Goal: Task Accomplishment & Management: Use online tool/utility

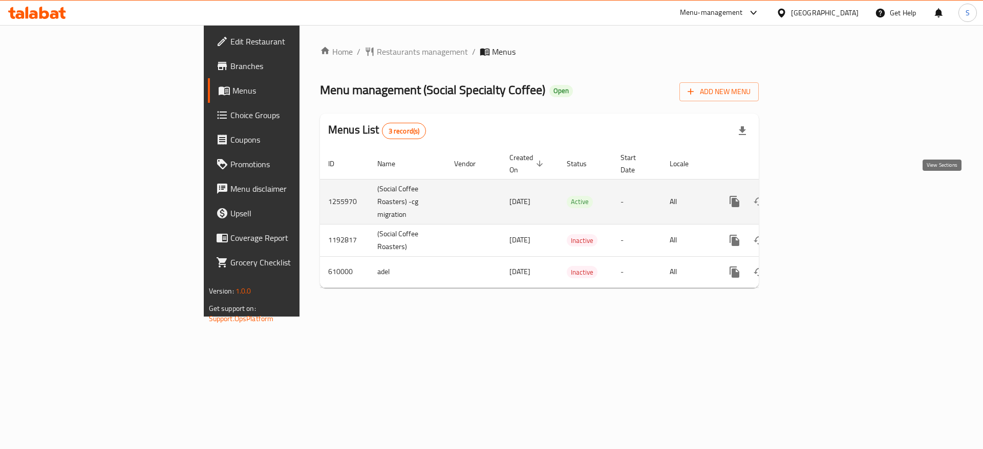
click at [814, 196] on icon "enhanced table" at bounding box center [808, 202] width 12 height 12
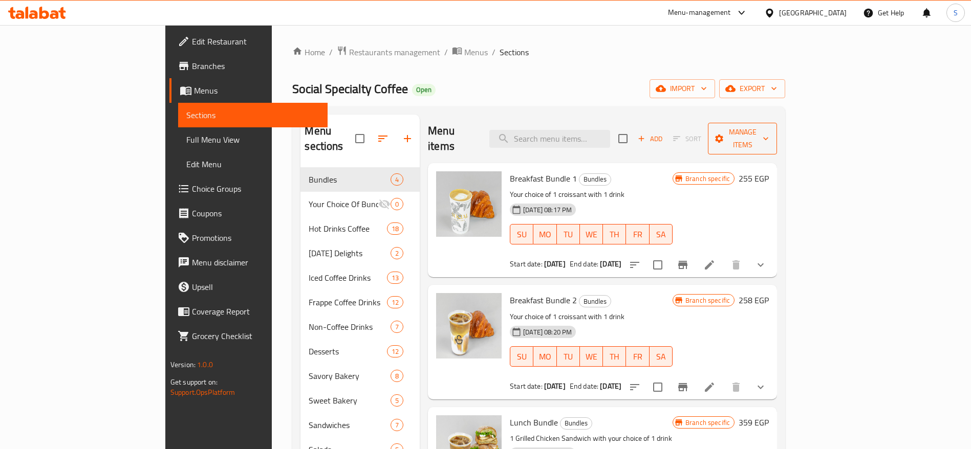
click at [769, 126] on span "Manage items" at bounding box center [742, 139] width 53 height 26
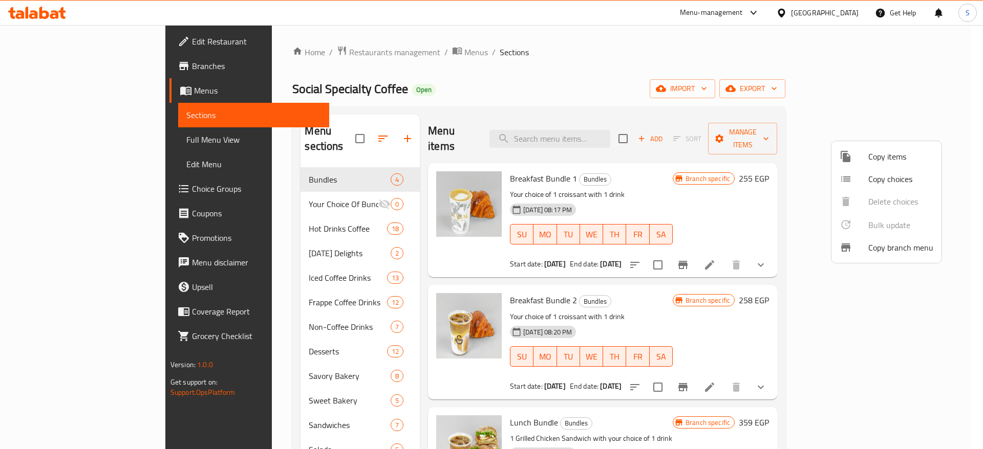
click at [885, 245] on span "Copy branch menu" at bounding box center [900, 248] width 65 height 12
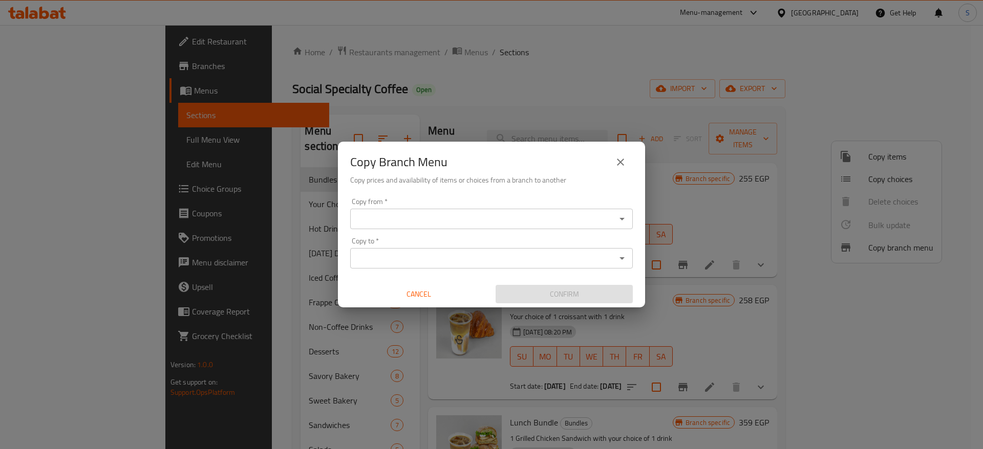
click at [560, 218] on input "Copy from   *" at bounding box center [483, 219] width 260 height 14
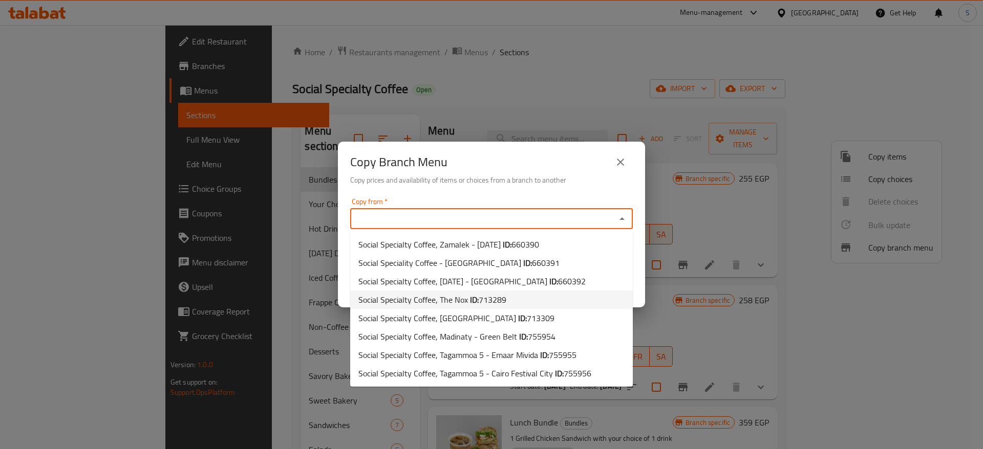
click at [553, 302] on li "Social Specialty Coffee, The Nox ID: 713289" at bounding box center [491, 300] width 283 height 18
type input "Social Specialty Coffee, The Nox"
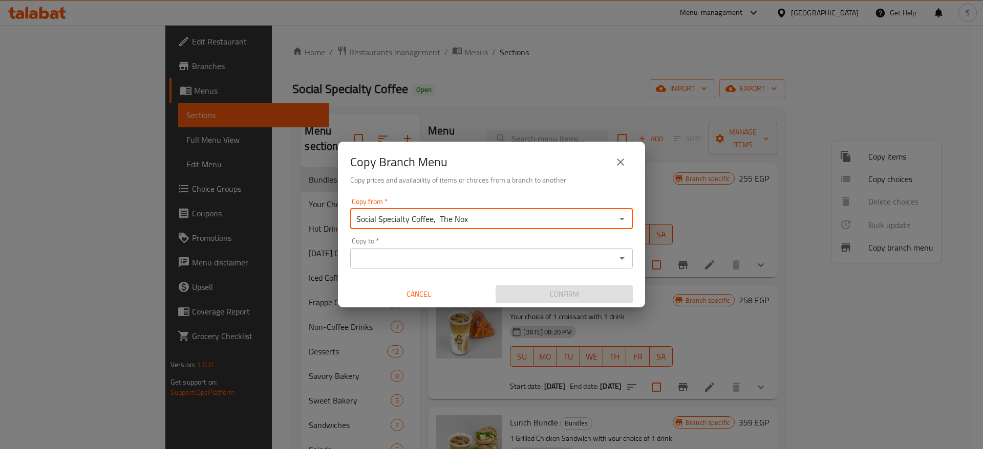
click at [496, 250] on div "Copy to *" at bounding box center [491, 258] width 283 height 20
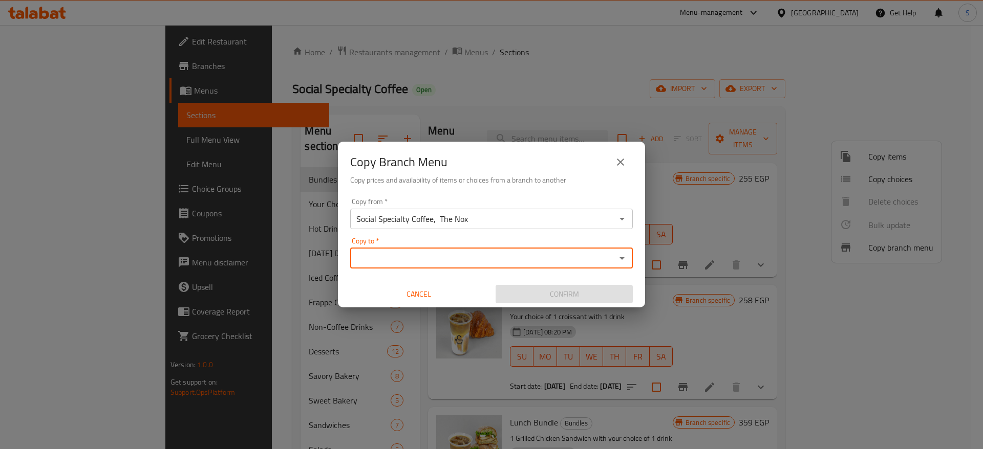
click at [509, 260] on input "Copy to   *" at bounding box center [483, 258] width 260 height 14
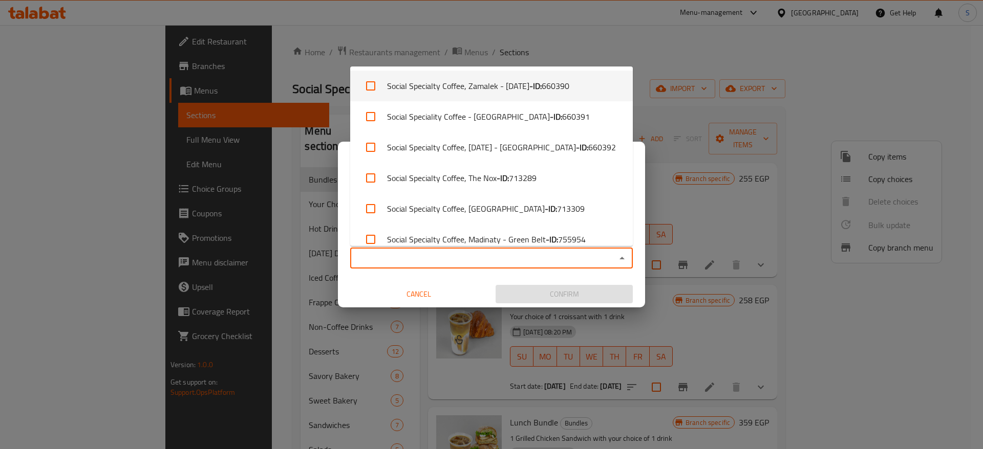
click at [369, 90] on input "checkbox" at bounding box center [370, 86] width 25 height 25
checkbox input "true"
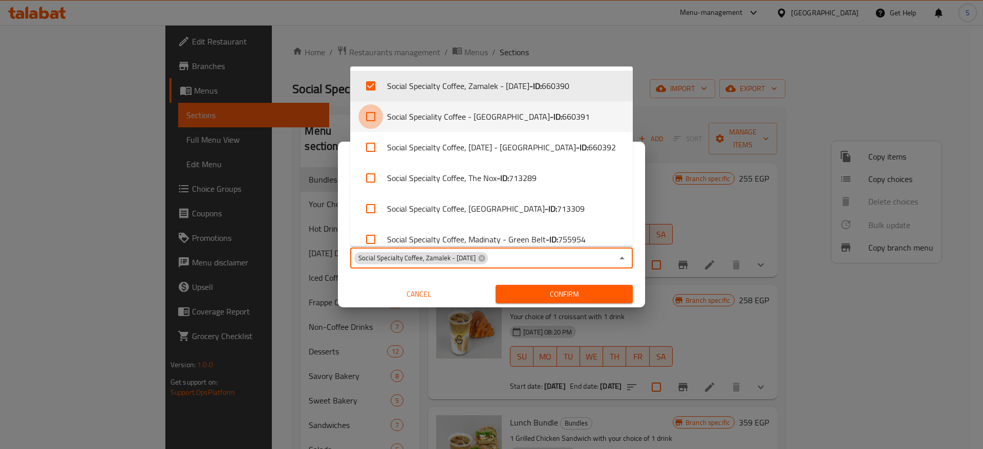
click at [369, 109] on input "checkbox" at bounding box center [370, 116] width 25 height 25
checkbox input "true"
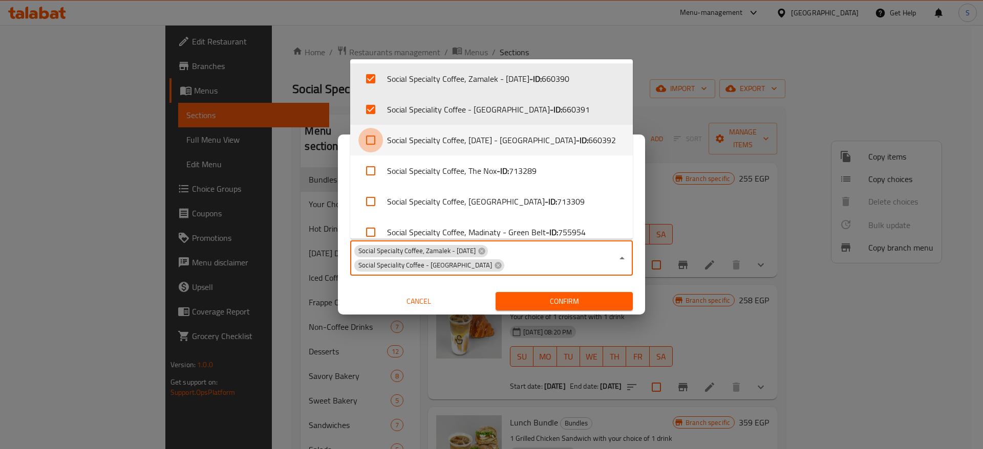
click at [374, 138] on input "checkbox" at bounding box center [370, 140] width 25 height 25
checkbox input "true"
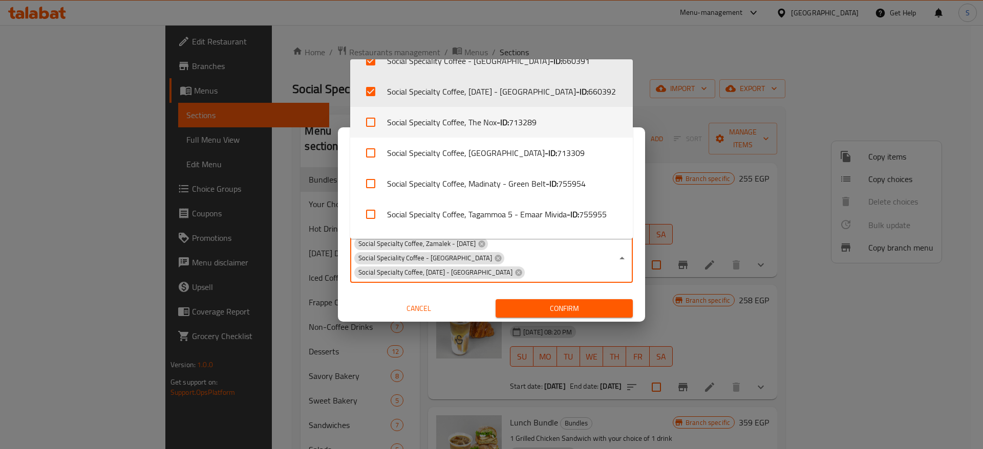
click at [368, 129] on input "checkbox" at bounding box center [370, 122] width 25 height 25
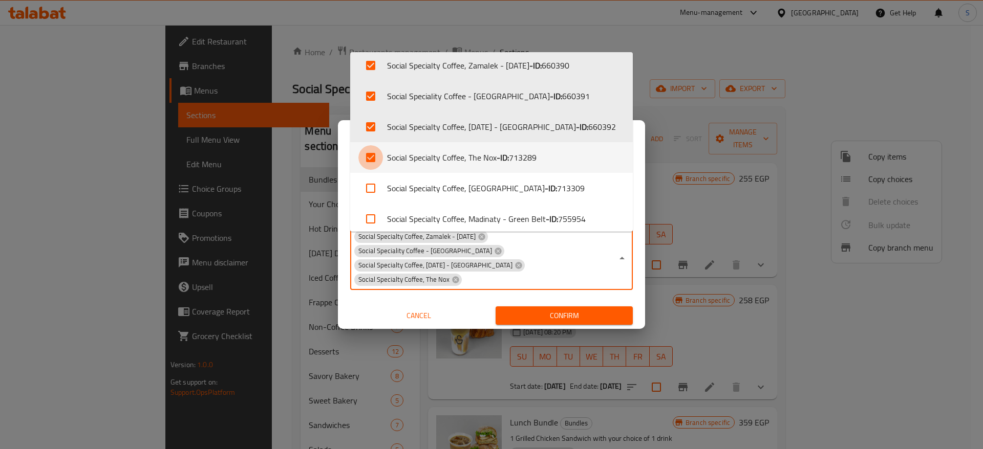
click at [375, 154] on input "checkbox" at bounding box center [370, 157] width 25 height 25
checkbox input "false"
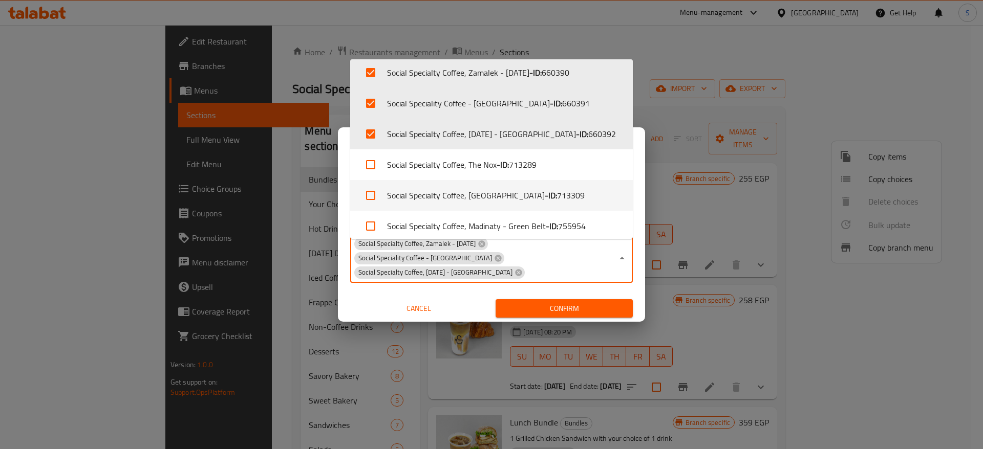
click at [374, 187] on input "checkbox" at bounding box center [370, 195] width 25 height 25
checkbox input "true"
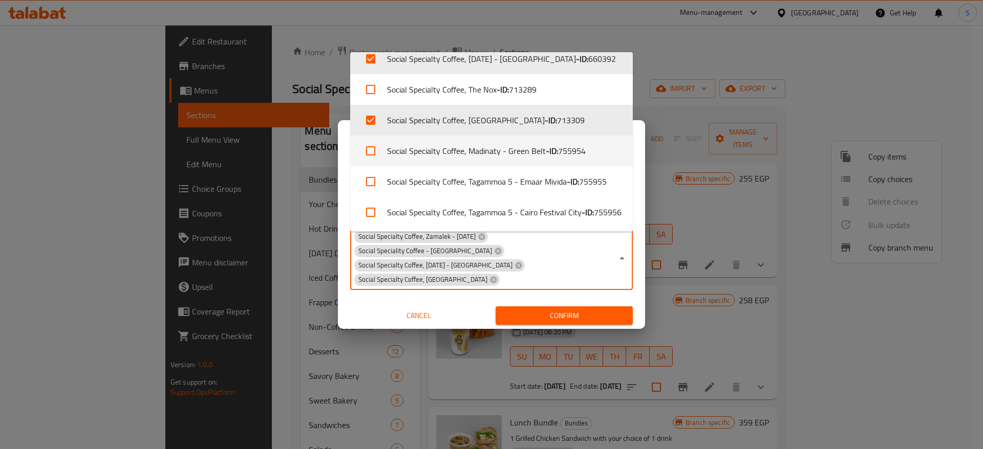
click at [371, 155] on input "checkbox" at bounding box center [370, 151] width 25 height 25
checkbox input "true"
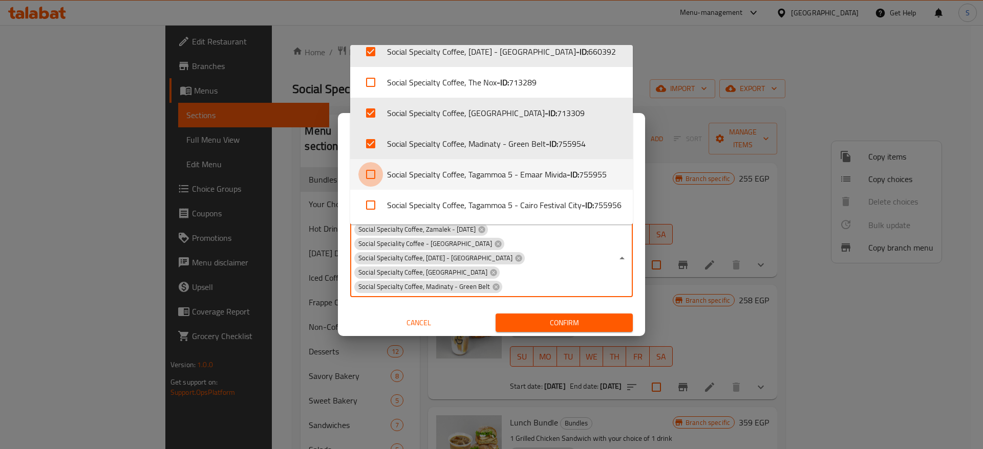
click at [369, 170] on input "checkbox" at bounding box center [370, 174] width 25 height 25
checkbox input "true"
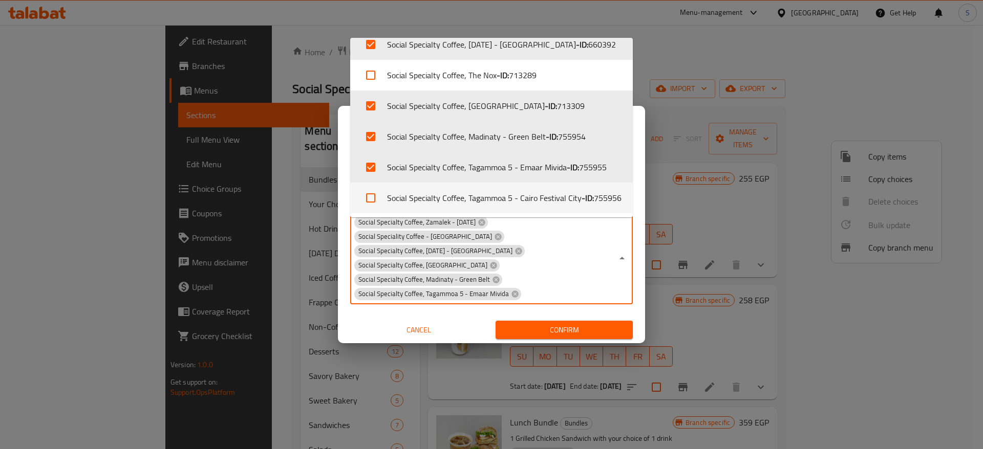
click at [373, 201] on input "checkbox" at bounding box center [370, 198] width 25 height 25
checkbox input "true"
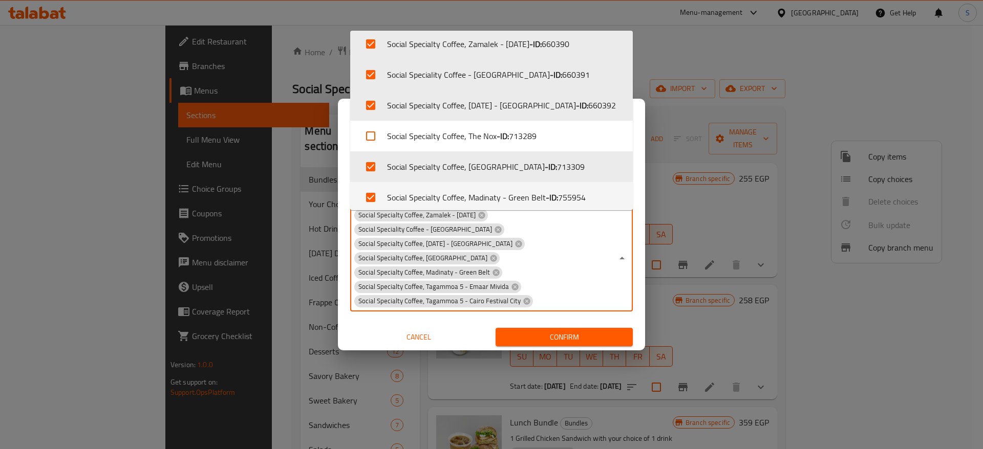
click at [568, 331] on div "Copy Branch Menu Copy prices and availability of items or choices from a branch…" at bounding box center [491, 224] width 983 height 449
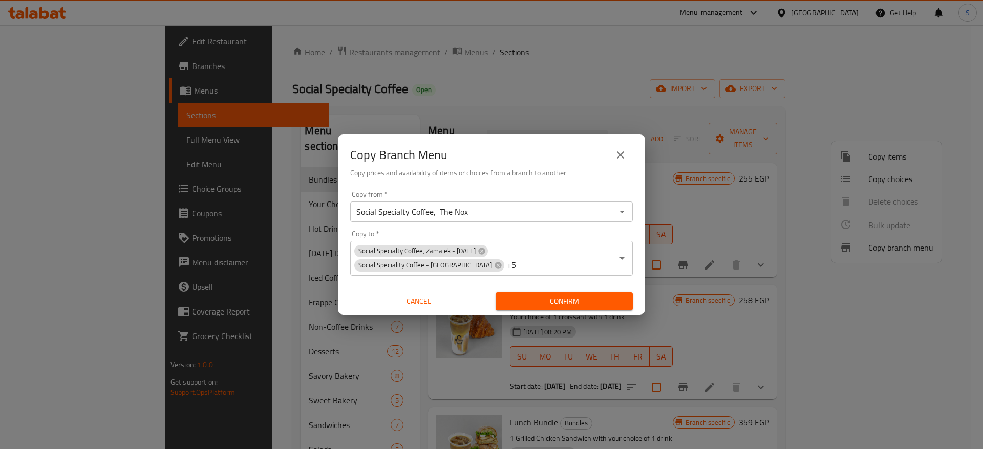
click at [549, 296] on span "Confirm" at bounding box center [564, 301] width 121 height 13
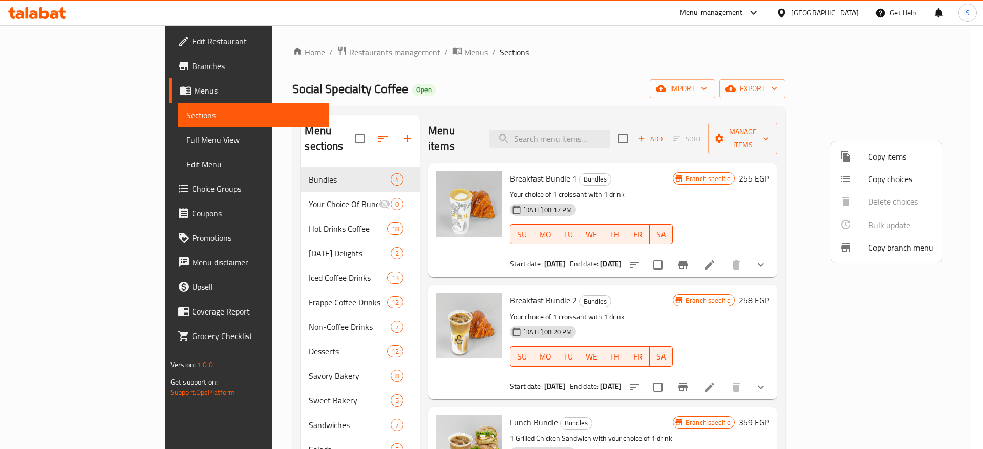
click at [52, 19] on div at bounding box center [491, 224] width 983 height 449
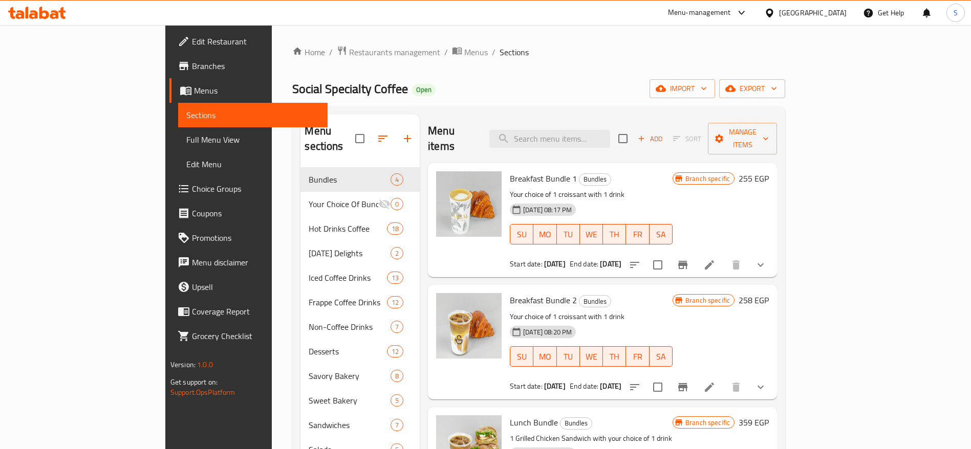
click at [48, 14] on icon at bounding box center [44, 13] width 10 height 12
